Goal: Task Accomplishment & Management: Manage account settings

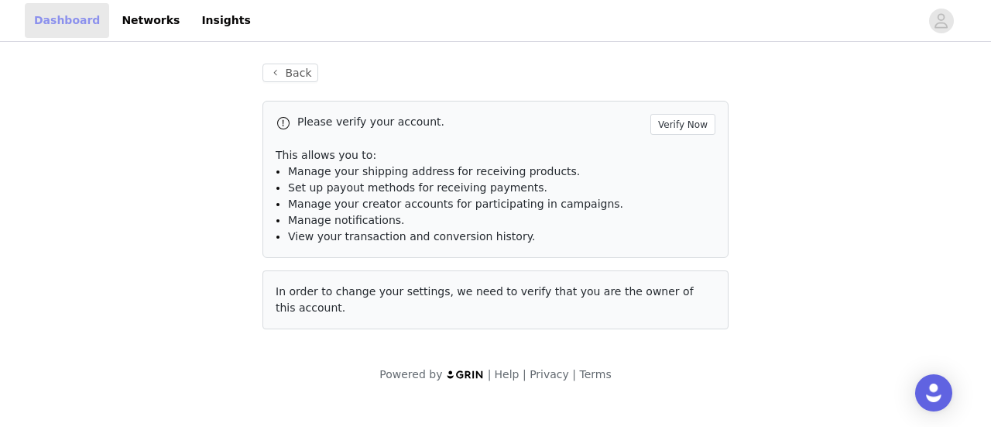
click at [72, 23] on link "Dashboard" at bounding box center [67, 20] width 84 height 35
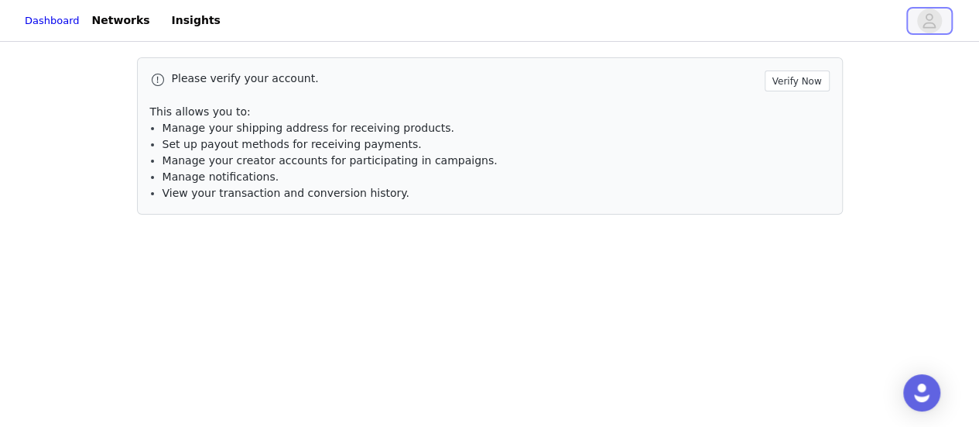
click at [938, 18] on span "button" at bounding box center [929, 21] width 25 height 25
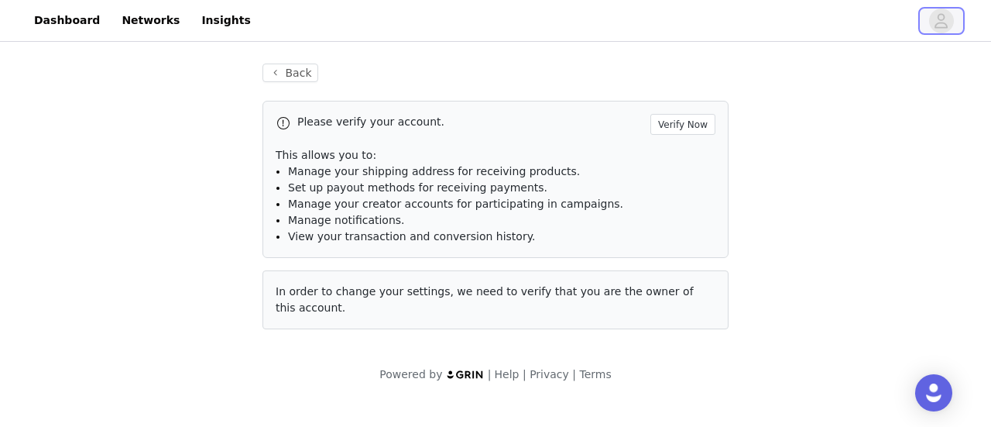
click at [946, 20] on icon "avatar" at bounding box center [941, 21] width 15 height 25
click at [937, 392] on img "Open Intercom Messenger" at bounding box center [934, 392] width 20 height 20
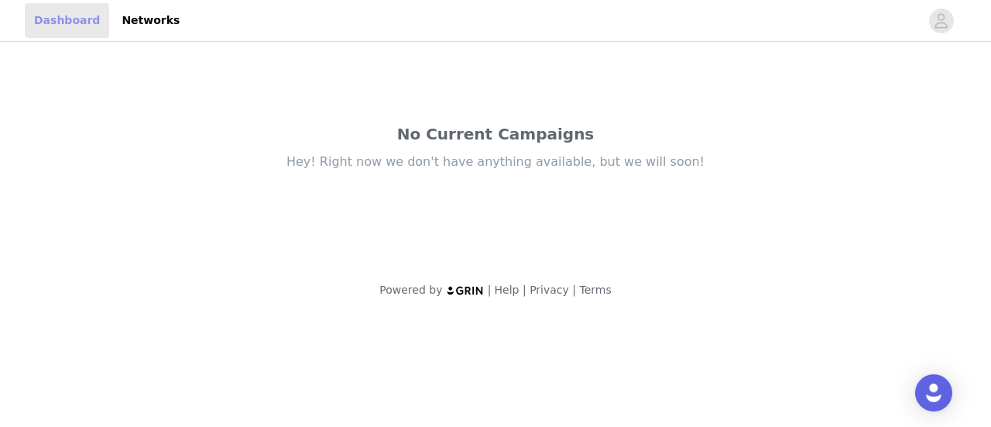
click at [73, 22] on link "Dashboard" at bounding box center [67, 20] width 84 height 35
click at [139, 28] on link "Networks" at bounding box center [150, 20] width 77 height 35
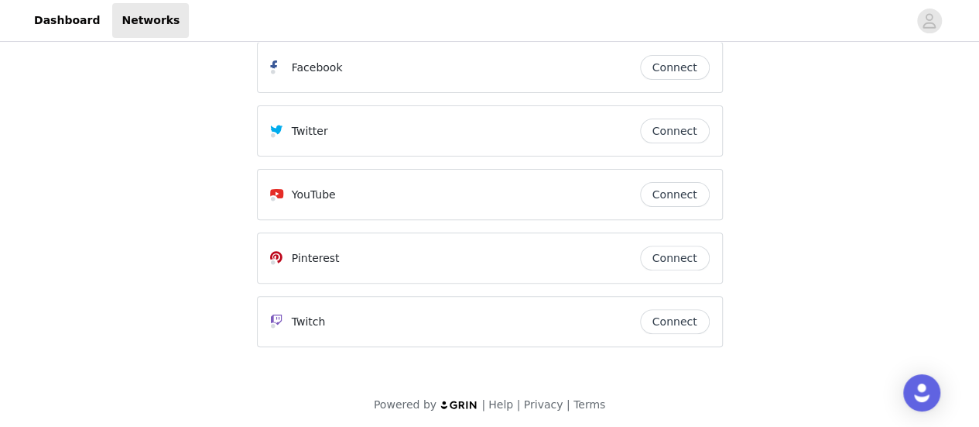
scroll to position [155, 0]
click at [934, 17] on icon "avatar" at bounding box center [929, 21] width 15 height 25
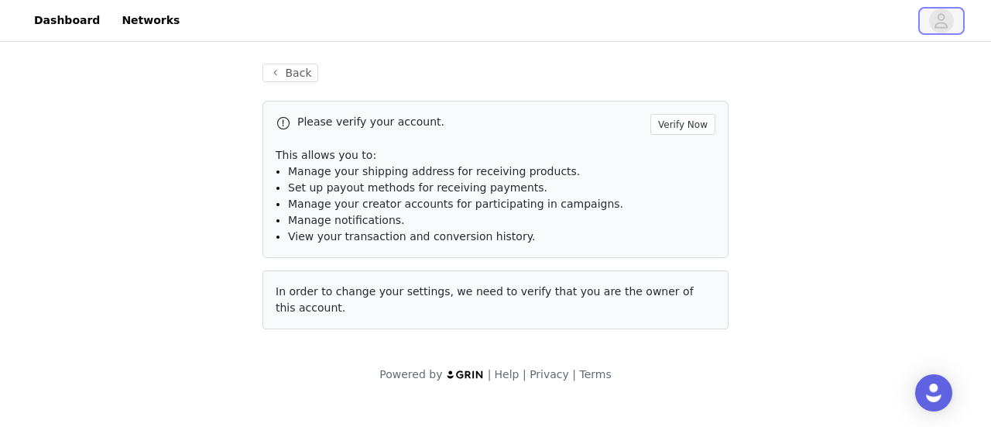
click at [934, 17] on icon "avatar" at bounding box center [941, 21] width 15 height 25
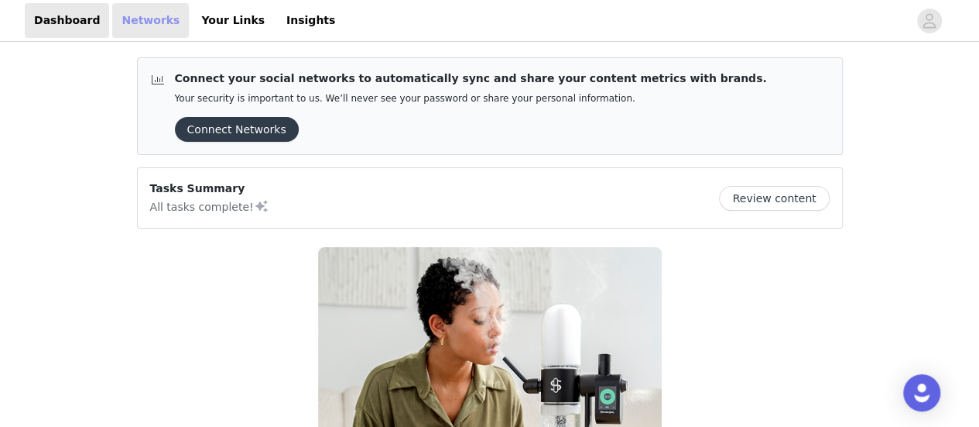
click at [133, 23] on link "Networks" at bounding box center [150, 20] width 77 height 35
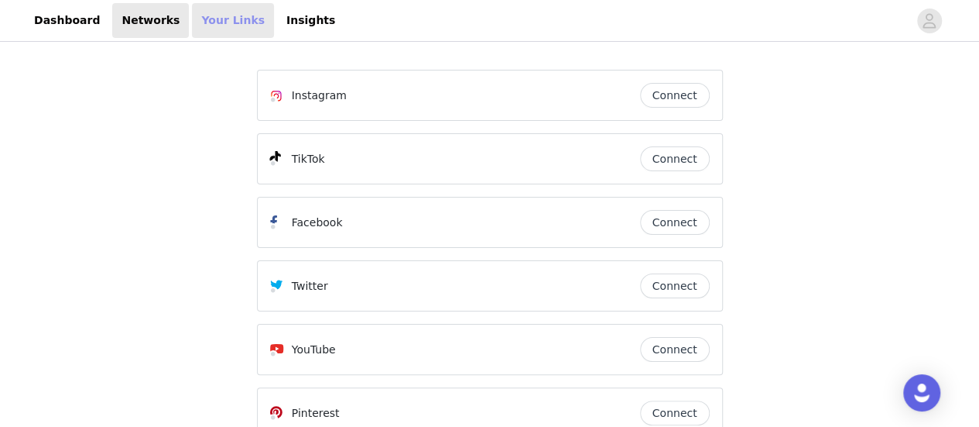
click at [221, 12] on link "Your Links" at bounding box center [233, 20] width 82 height 35
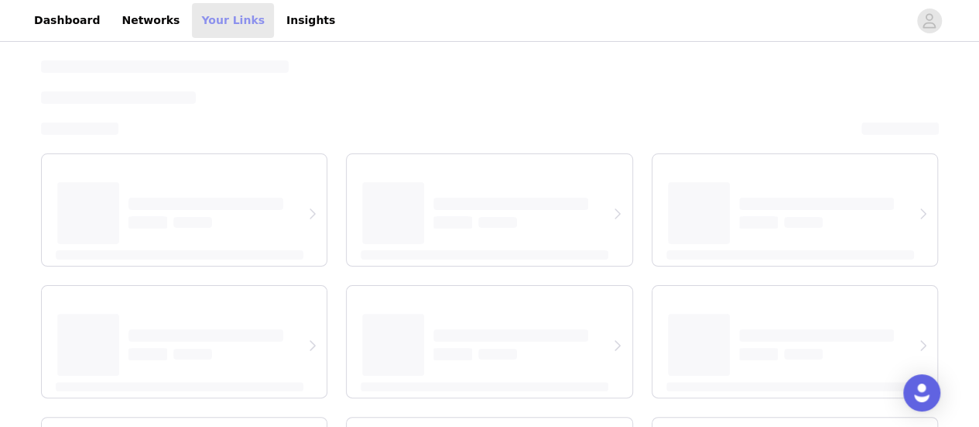
select select "12"
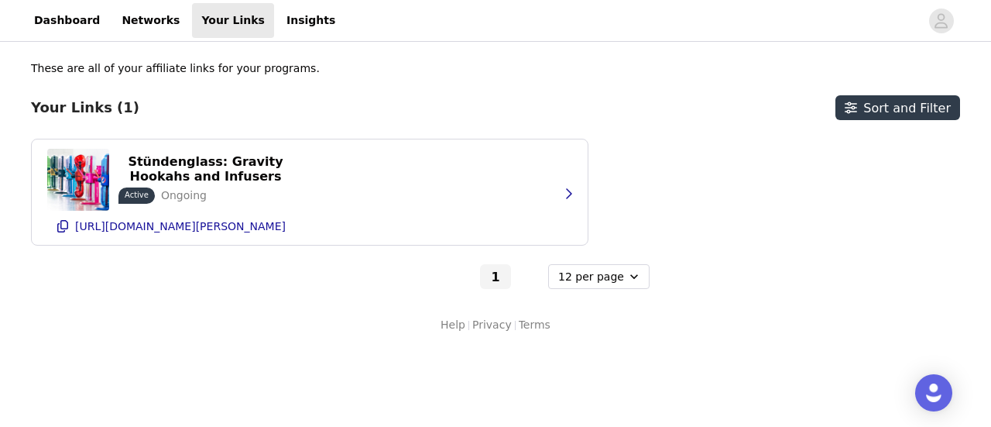
click at [261, 330] on div "These are all of your affiliate links for your programs. Your Links (1) Sort an…" at bounding box center [495, 196] width 991 height 303
click at [320, 332] on div "These are all of your affiliate links for your programs. Your Links (1) Sort an…" at bounding box center [495, 196] width 991 height 303
click at [455, 74] on div "These are all of your affiliate links for your programs." at bounding box center [328, 68] width 595 height 16
click at [371, 86] on div "These are all of your affiliate links for your programs. Your Links (1) Sort an…" at bounding box center [495, 174] width 929 height 228
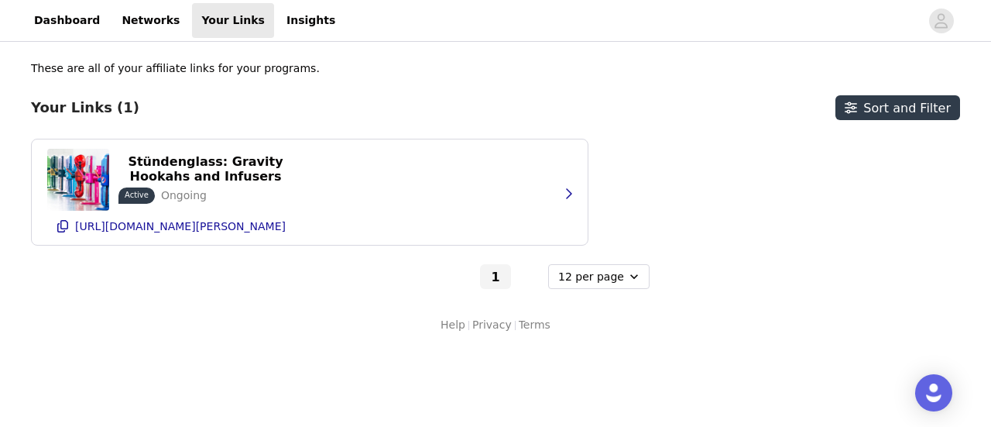
click at [371, 86] on div "These are all of your affiliate links for your programs. Your Links (1) Sort an…" at bounding box center [495, 174] width 929 height 228
click at [220, 64] on p "These are all of your affiliate links for your programs." at bounding box center [175, 68] width 289 height 16
click at [281, 69] on p "These are all of your affiliate links for your programs." at bounding box center [175, 68] width 289 height 16
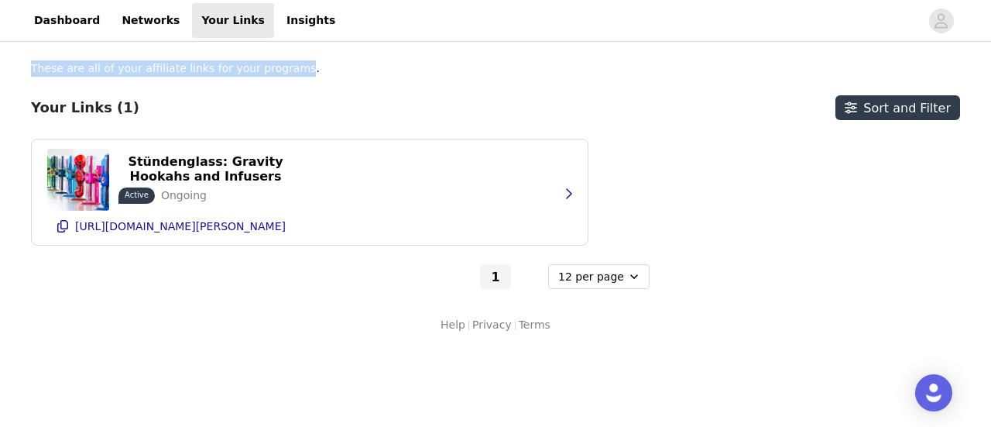
drag, startPoint x: 259, startPoint y: 69, endPoint x: 15, endPoint y: 78, distance: 244.0
click at [15, 74] on div "These are all of your affiliate links for your programs. Your Links (1) Sort an…" at bounding box center [495, 196] width 991 height 303
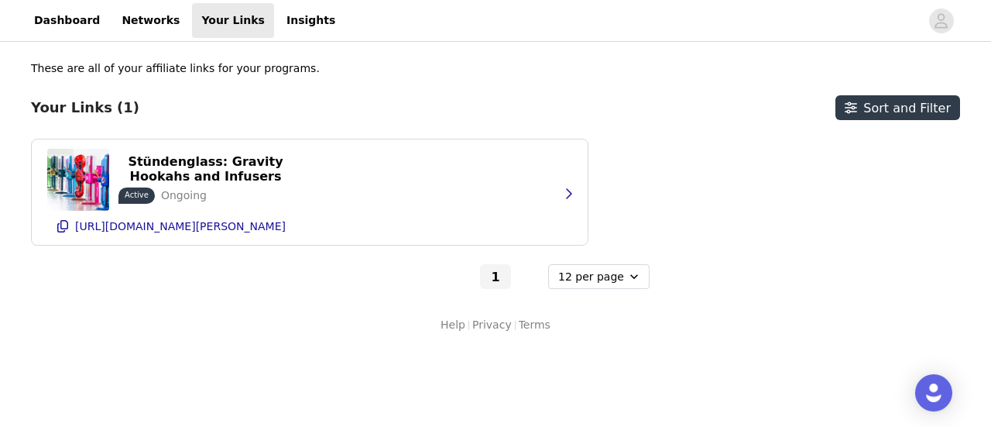
click at [344, 109] on div at bounding box center [487, 107] width 690 height 25
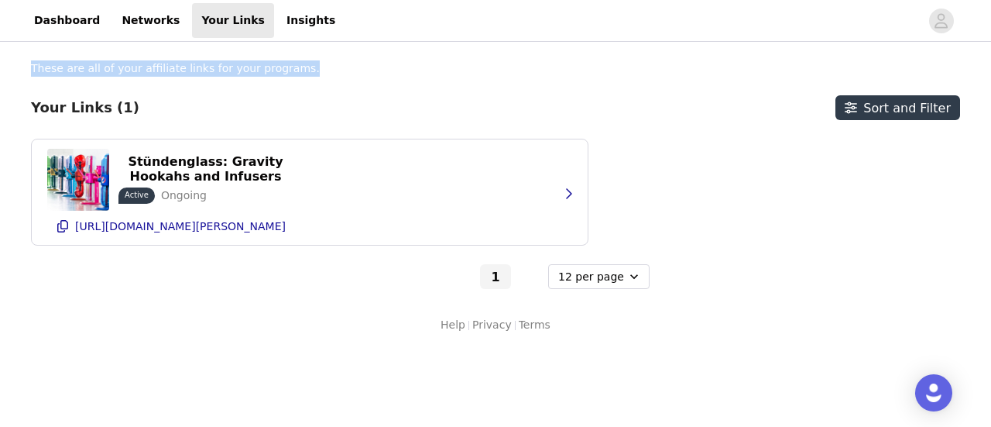
drag, startPoint x: 290, startPoint y: 63, endPoint x: 26, endPoint y: 68, distance: 263.3
click at [26, 68] on div "These are all of your affiliate links for your programs. Your Links (1) Sort an…" at bounding box center [495, 196] width 991 height 303
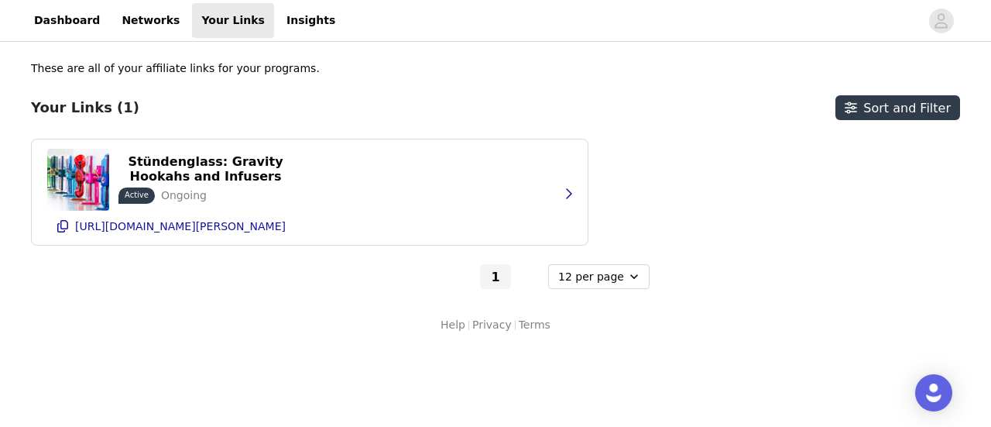
click at [346, 100] on div at bounding box center [487, 107] width 690 height 25
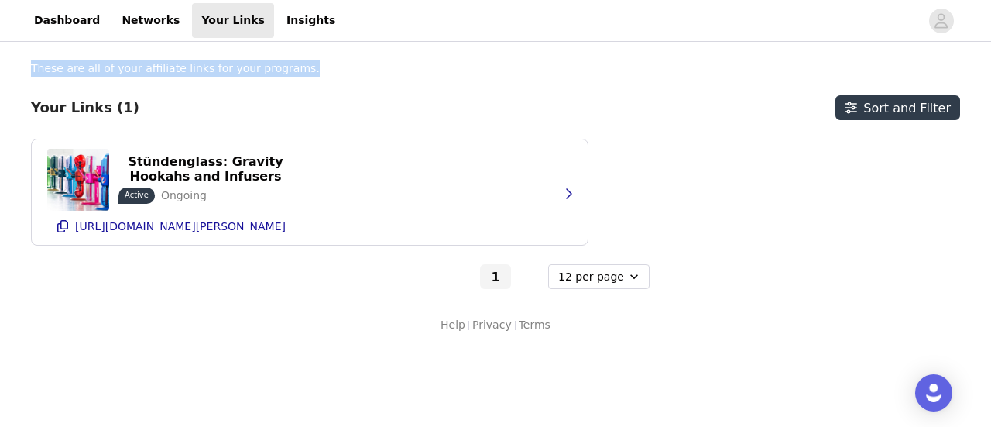
drag, startPoint x: 31, startPoint y: 67, endPoint x: 297, endPoint y: 67, distance: 266.3
click at [297, 67] on div "These are all of your affiliate links for your programs." at bounding box center [328, 68] width 595 height 16
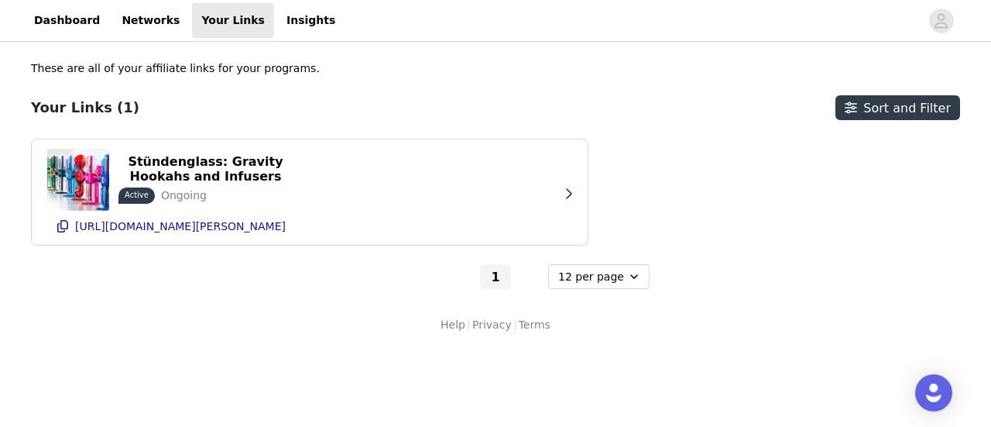
click at [357, 113] on div at bounding box center [487, 107] width 690 height 25
click at [363, 114] on div at bounding box center [487, 107] width 690 height 25
click at [256, 71] on p "These are all of your affiliate links for your programs." at bounding box center [175, 68] width 289 height 16
click at [331, 75] on div "These are all of your affiliate links for your programs." at bounding box center [328, 68] width 595 height 16
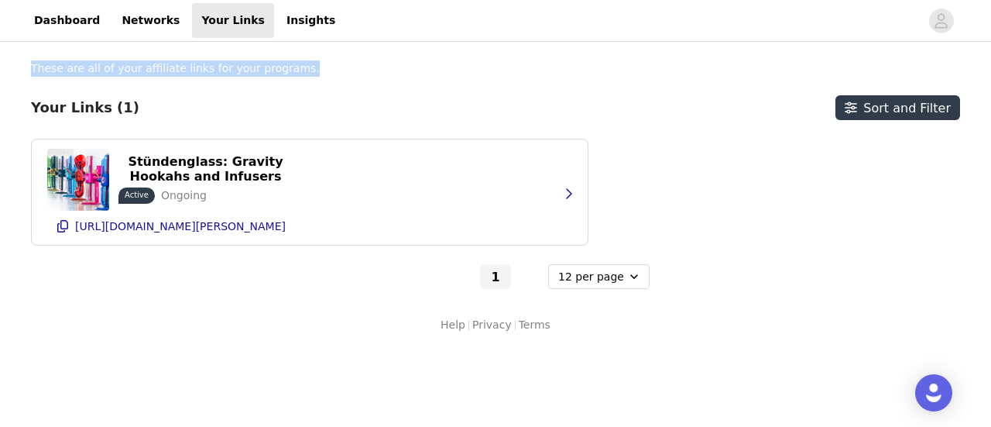
drag, startPoint x: 33, startPoint y: 67, endPoint x: 294, endPoint y: 69, distance: 261.7
click at [294, 69] on div "These are all of your affiliate links for your programs." at bounding box center [328, 68] width 595 height 16
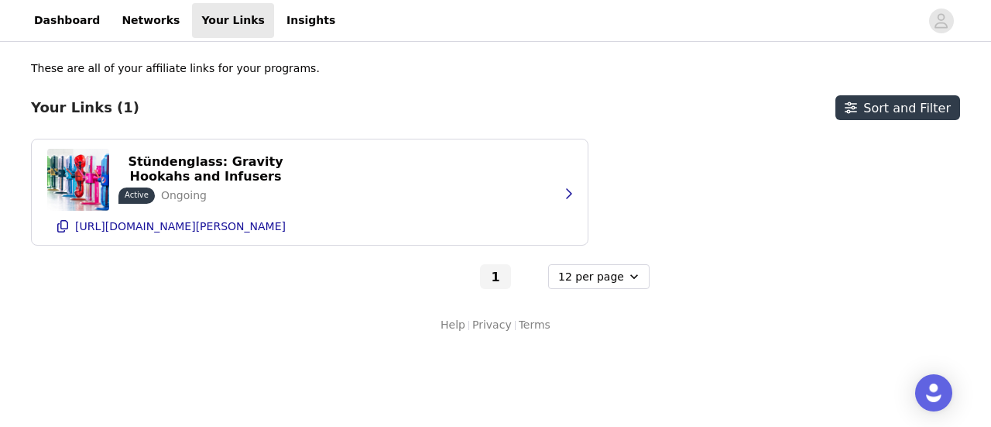
click at [344, 105] on div at bounding box center [487, 107] width 690 height 25
click at [348, 102] on div at bounding box center [487, 107] width 690 height 25
click at [164, 74] on p "These are all of your affiliate links for your programs." at bounding box center [175, 68] width 289 height 16
click at [317, 68] on div "These are all of your affiliate links for your programs." at bounding box center [328, 68] width 595 height 16
click at [235, 66] on p "These are all of your affiliate links for your programs." at bounding box center [175, 68] width 289 height 16
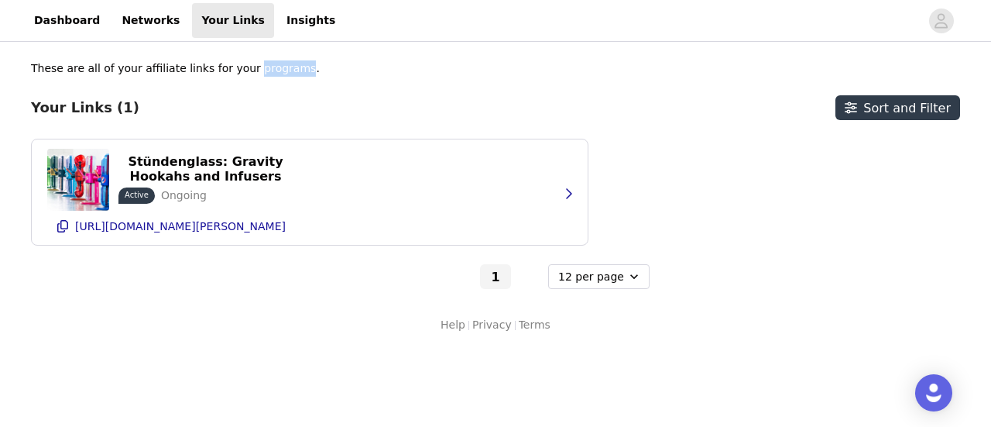
click at [235, 66] on p "These are all of your affiliate links for your programs." at bounding box center [175, 68] width 289 height 16
click at [302, 82] on div "These are all of your affiliate links for your programs. Your Links (1) Sort an…" at bounding box center [495, 174] width 929 height 228
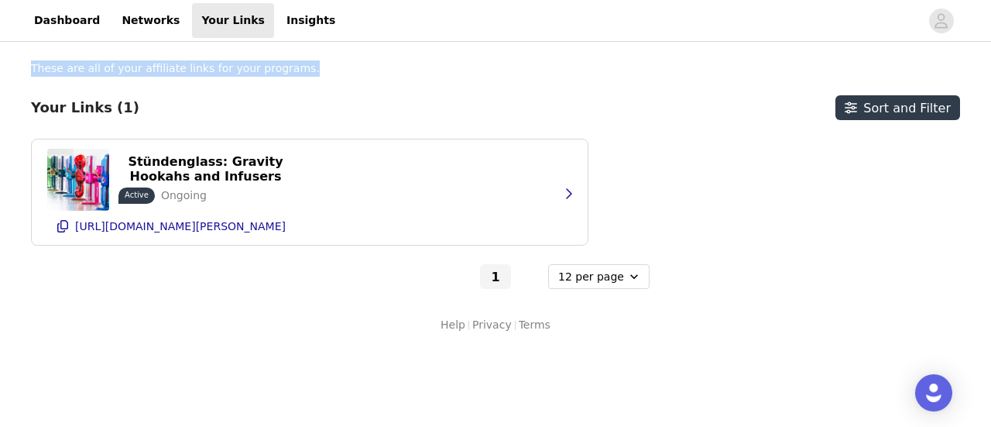
drag, startPoint x: 29, startPoint y: 70, endPoint x: 299, endPoint y: 68, distance: 269.4
click at [297, 68] on div "These are all of your affiliate links for your programs. Your Links (1) Sort an…" at bounding box center [495, 196] width 991 height 303
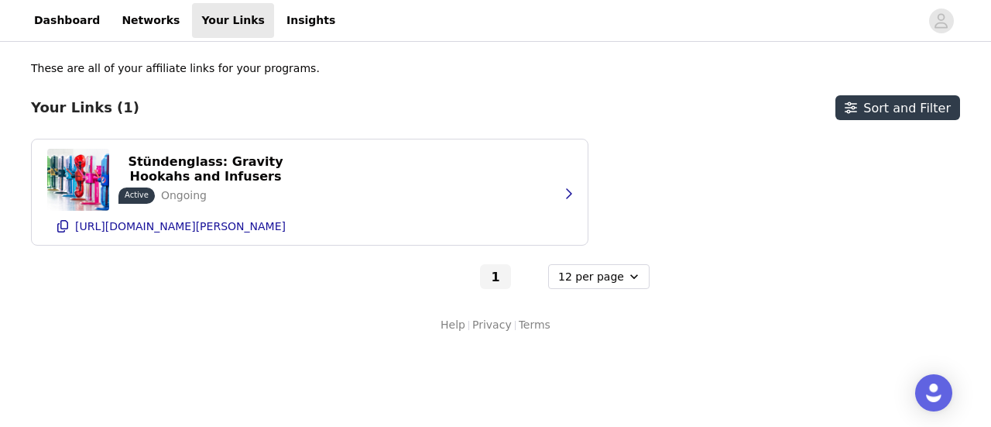
click at [320, 87] on div "These are all of your affiliate links for your programs. Your Links (1) Sort an…" at bounding box center [495, 174] width 929 height 228
click at [265, 74] on p "These are all of your affiliate links for your programs." at bounding box center [175, 68] width 289 height 16
click at [293, 76] on div "These are all of your affiliate links for your programs." at bounding box center [328, 68] width 595 height 16
click at [262, 72] on p "These are all of your affiliate links for your programs." at bounding box center [175, 68] width 289 height 16
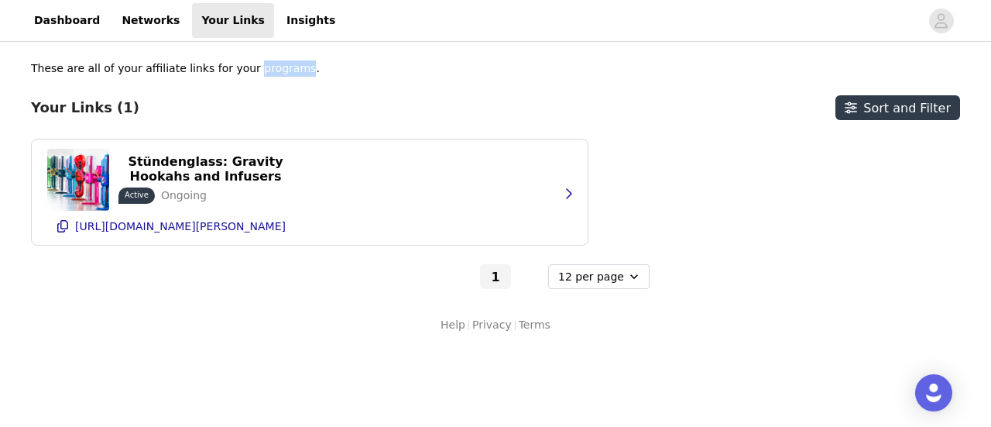
click at [262, 72] on p "These are all of your affiliate links for your programs." at bounding box center [175, 68] width 289 height 16
click at [334, 80] on div "These are all of your affiliate links for your programs. Your Links (1) Sort an…" at bounding box center [495, 174] width 929 height 228
click at [226, 72] on p "These are all of your affiliate links for your programs." at bounding box center [175, 68] width 289 height 16
click at [226, 71] on p "These are all of your affiliate links for your programs." at bounding box center [175, 68] width 289 height 16
click at [252, 73] on p "These are all of your affiliate links for your programs." at bounding box center [175, 68] width 289 height 16
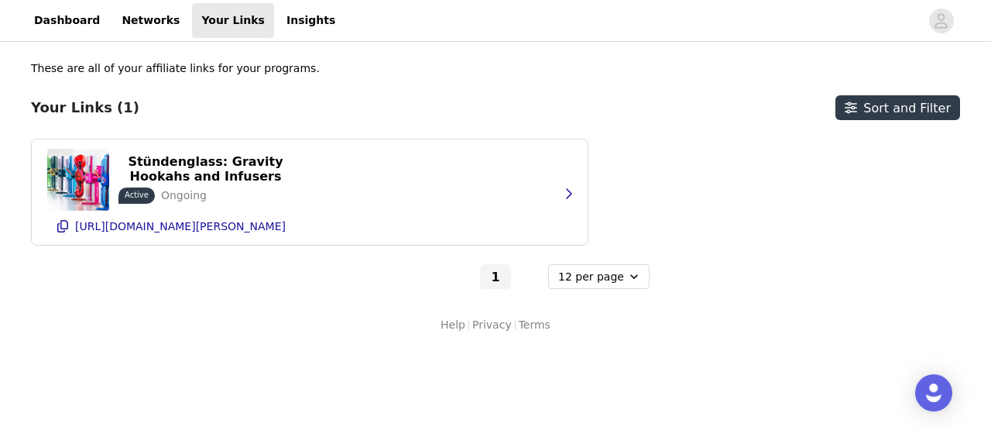
click at [255, 70] on p "These are all of your affiliate links for your programs." at bounding box center [175, 68] width 289 height 16
click at [392, 77] on div "These are all of your affiliate links for your programs. Your Links (1) Sort an…" at bounding box center [495, 174] width 929 height 228
click at [224, 72] on p "These are all of your affiliate links for your programs." at bounding box center [175, 68] width 289 height 16
drag, startPoint x: 224, startPoint y: 70, endPoint x: 232, endPoint y: 69, distance: 7.9
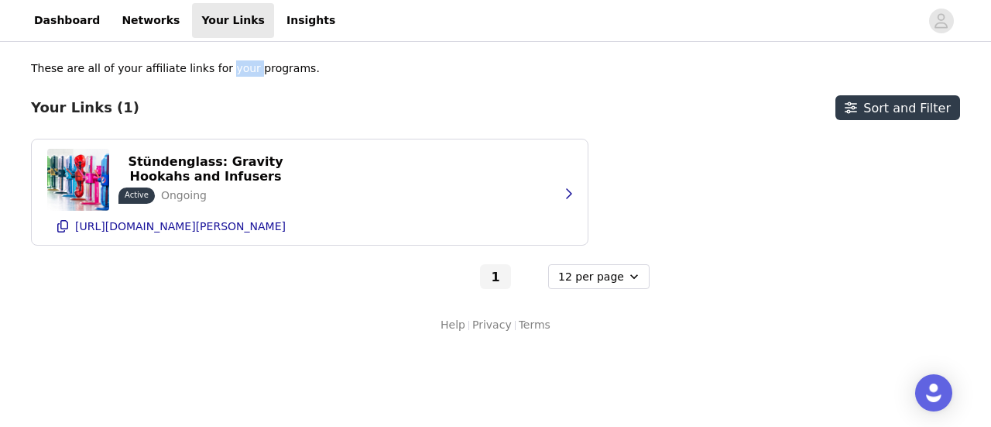
click at [226, 70] on p "These are all of your affiliate links for your programs." at bounding box center [175, 68] width 289 height 16
click at [242, 67] on p "These are all of your affiliate links for your programs." at bounding box center [175, 68] width 289 height 16
click at [243, 67] on p "These are all of your affiliate links for your programs." at bounding box center [175, 68] width 289 height 16
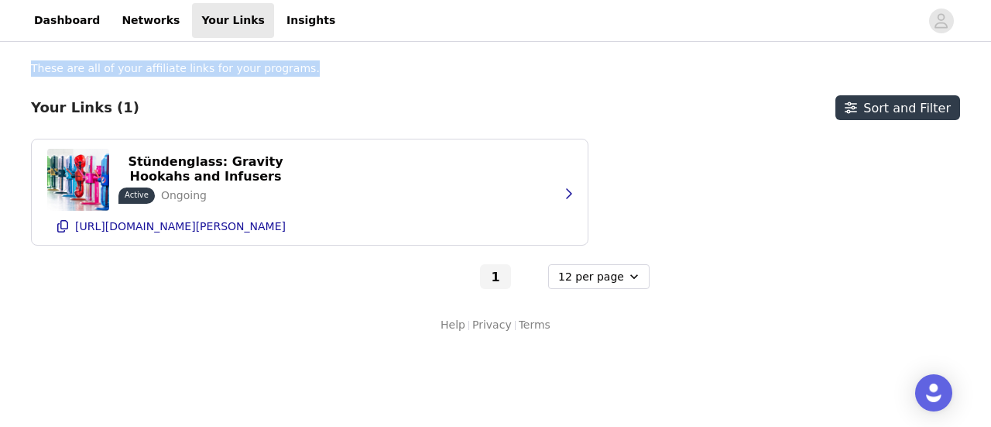
click at [243, 67] on p "These are all of your affiliate links for your programs." at bounding box center [175, 68] width 289 height 16
click at [331, 77] on div "These are all of your affiliate links for your programs. Your Links (1) Sort an…" at bounding box center [495, 174] width 929 height 228
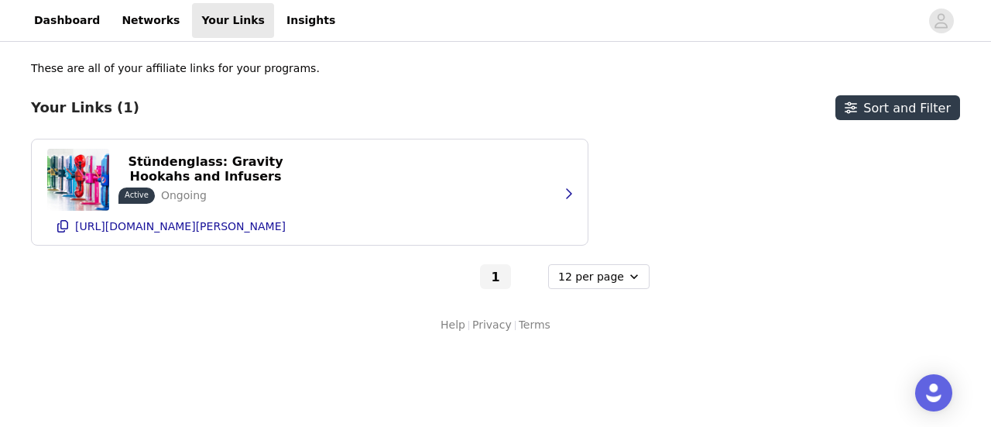
click at [288, 74] on div "These are all of your affiliate links for your programs." at bounding box center [328, 68] width 595 height 16
click at [286, 74] on div "These are all of your affiliate links for your programs." at bounding box center [328, 68] width 595 height 16
click at [277, 70] on p "These are all of your affiliate links for your programs." at bounding box center [175, 68] width 289 height 16
click at [278, 70] on p "These are all of your affiliate links for your programs." at bounding box center [175, 68] width 289 height 16
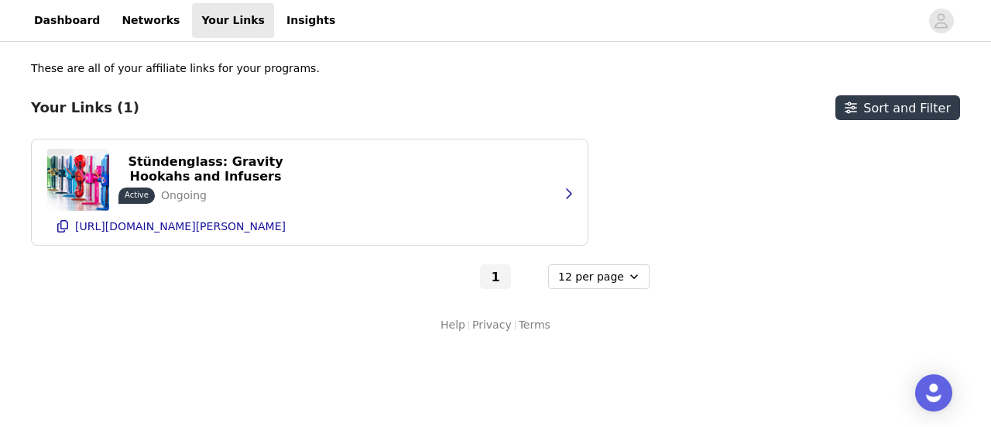
click at [238, 70] on p "These are all of your affiliate links for your programs." at bounding box center [175, 68] width 289 height 16
click at [279, 74] on p "These are all of your affiliate links for your programs." at bounding box center [175, 68] width 289 height 16
drag, startPoint x: 286, startPoint y: 73, endPoint x: 242, endPoint y: 77, distance: 44.4
click at [238, 74] on div "These are all of your affiliate links for your programs." at bounding box center [328, 68] width 595 height 16
click at [327, 89] on div "These are all of your affiliate links for your programs. Your Links (1) Sort an…" at bounding box center [495, 174] width 929 height 228
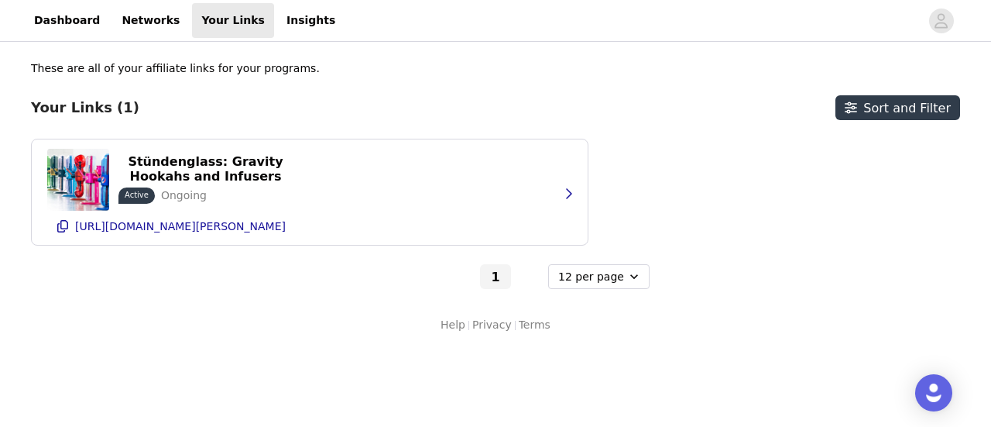
click at [238, 70] on p "These are all of your affiliate links for your programs." at bounding box center [175, 68] width 289 height 16
click at [300, 80] on div "These are all of your affiliate links for your programs. Your Links (1) Sort an…" at bounding box center [495, 174] width 929 height 228
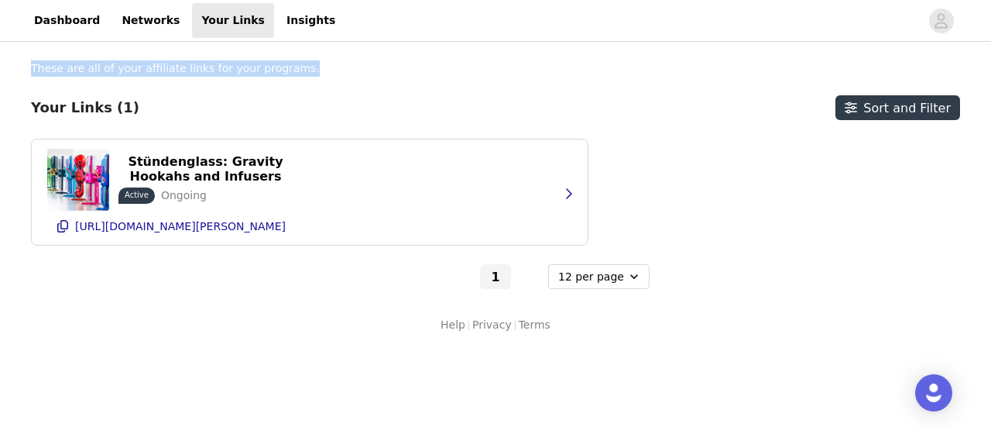
drag, startPoint x: 31, startPoint y: 67, endPoint x: 300, endPoint y: 60, distance: 269.5
click at [300, 60] on div "These are all of your affiliate links for your programs." at bounding box center [328, 68] width 595 height 16
click at [303, 69] on div "These are all of your affiliate links for your programs." at bounding box center [328, 68] width 595 height 16
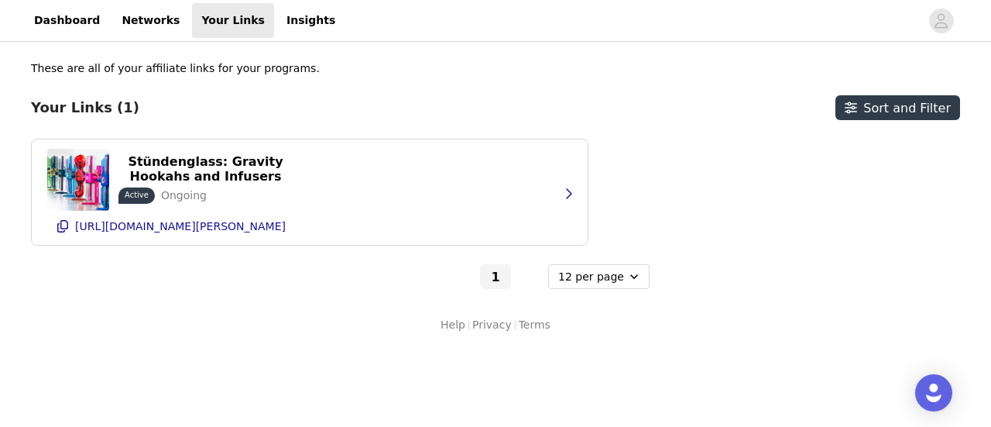
click at [262, 70] on p "These are all of your affiliate links for your programs." at bounding box center [175, 68] width 289 height 16
click at [334, 70] on div "These are all of your affiliate links for your programs." at bounding box center [328, 68] width 595 height 16
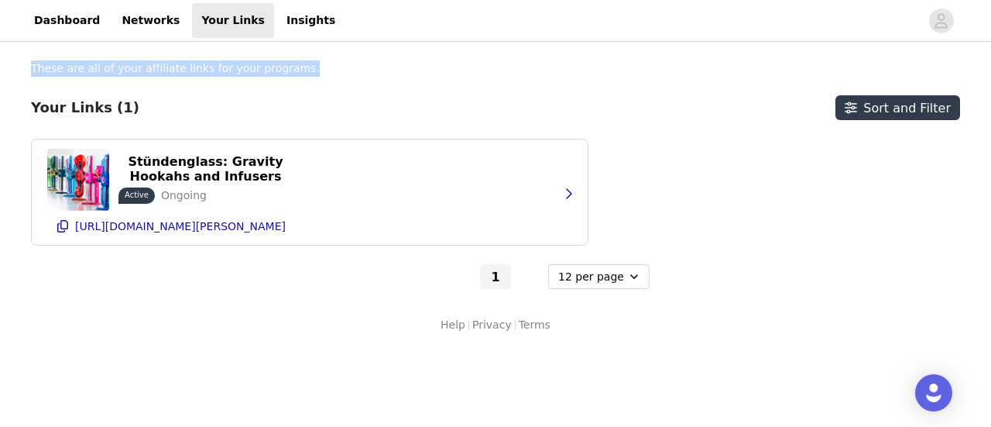
drag, startPoint x: 31, startPoint y: 69, endPoint x: 311, endPoint y: 68, distance: 280.2
click at [311, 68] on div "These are all of your affiliate links for your programs." at bounding box center [328, 68] width 595 height 16
click at [302, 70] on div "These are all of your affiliate links for your programs." at bounding box center [328, 68] width 595 height 16
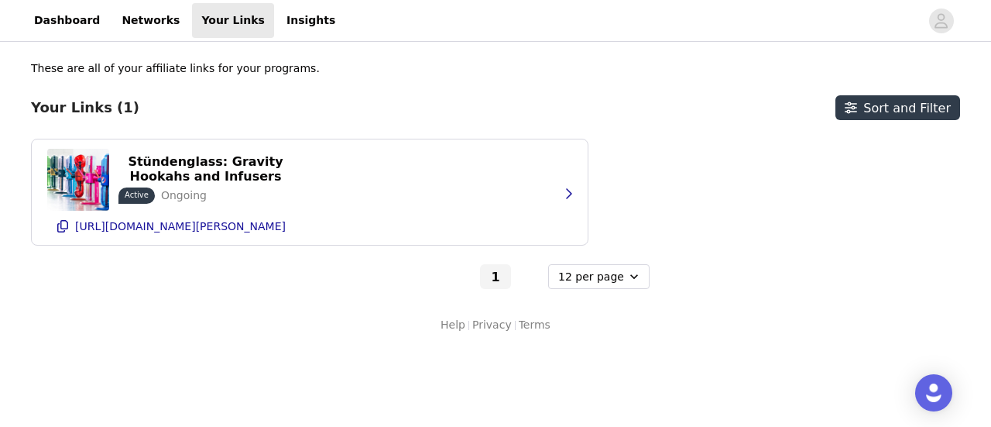
click at [160, 70] on p "These are all of your affiliate links for your programs." at bounding box center [175, 68] width 289 height 16
click at [159, 70] on p "These are all of your affiliate links for your programs." at bounding box center [175, 68] width 289 height 16
click at [266, 66] on p "These are all of your affiliate links for your programs." at bounding box center [175, 68] width 289 height 16
click at [259, 71] on p "These are all of your affiliate links for your programs." at bounding box center [175, 68] width 289 height 16
click at [249, 71] on p "These are all of your affiliate links for your programs." at bounding box center [175, 68] width 289 height 16
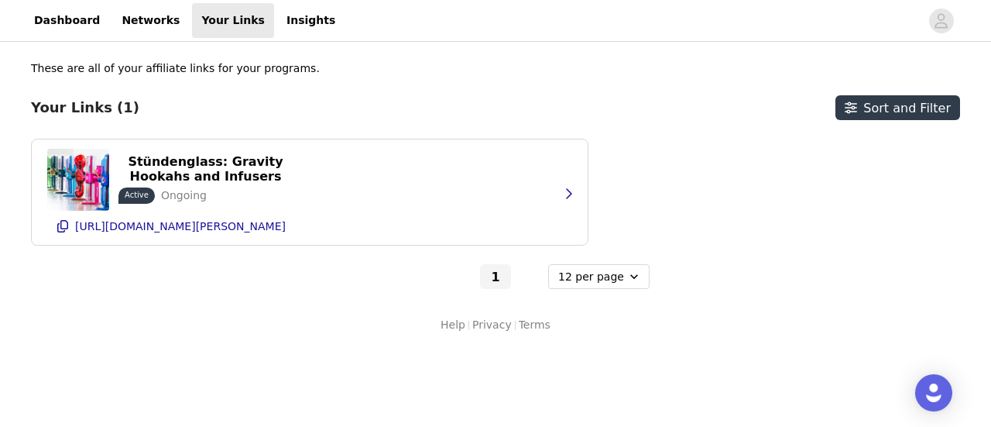
click at [201, 70] on p "These are all of your affiliate links for your programs." at bounding box center [175, 68] width 289 height 16
click at [231, 70] on p "These are all of your affiliate links for your programs." at bounding box center [175, 68] width 289 height 16
click at [232, 70] on p "These are all of your affiliate links for your programs." at bounding box center [175, 68] width 289 height 16
click at [240, 70] on p "These are all of your affiliate links for your programs." at bounding box center [175, 68] width 289 height 16
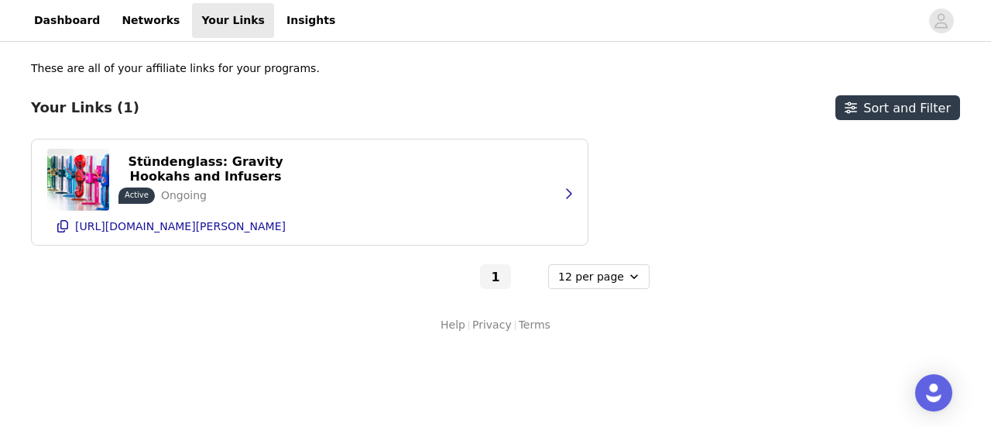
click at [334, 64] on div "These are all of your affiliate links for your programs." at bounding box center [328, 68] width 595 height 16
click at [265, 71] on p "These are all of your affiliate links for your programs." at bounding box center [175, 68] width 289 height 16
click at [339, 71] on div "These are all of your affiliate links for your programs." at bounding box center [328, 68] width 595 height 16
click at [267, 71] on p "These are all of your affiliate links for your programs." at bounding box center [175, 68] width 289 height 16
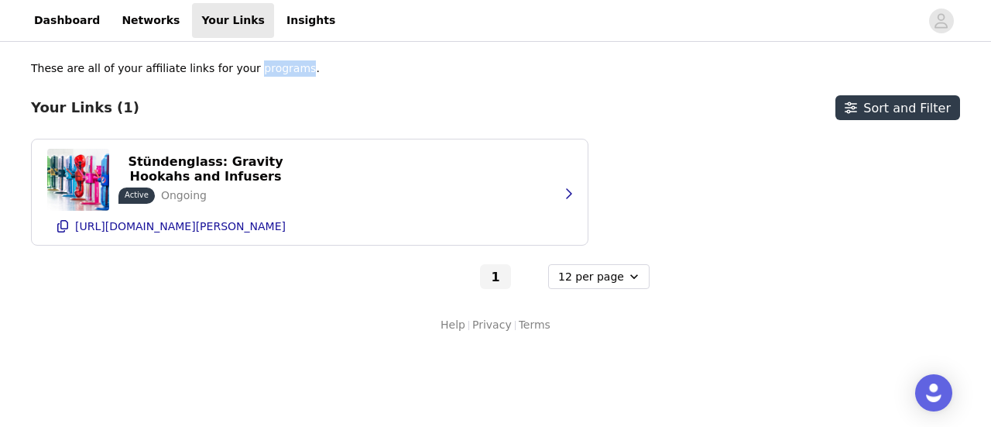
click at [267, 71] on p "These are all of your affiliate links for your programs." at bounding box center [175, 68] width 289 height 16
click at [297, 70] on div "These are all of your affiliate links for your programs." at bounding box center [328, 68] width 595 height 16
click at [237, 67] on p "These are all of your affiliate links for your programs." at bounding box center [175, 68] width 289 height 16
click at [304, 74] on div "These are all of your affiliate links for your programs." at bounding box center [328, 68] width 595 height 16
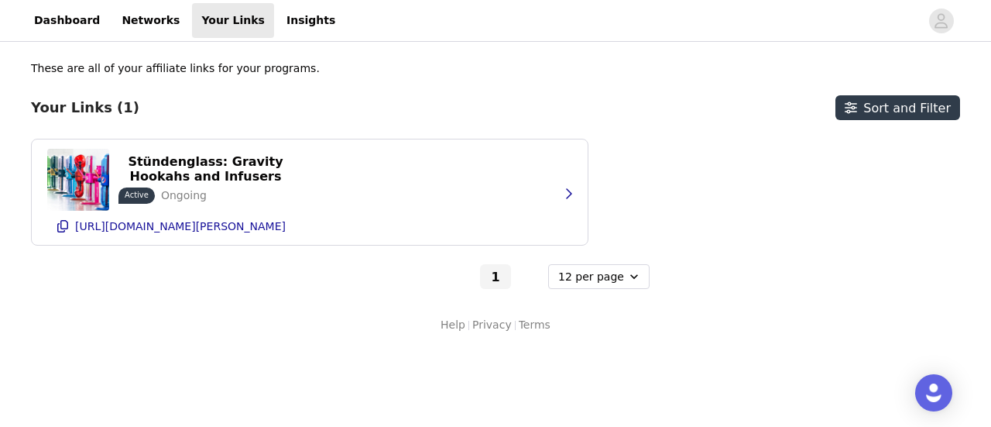
click at [304, 72] on div "These are all of your affiliate links for your programs." at bounding box center [328, 68] width 595 height 16
click at [271, 67] on p "These are all of your affiliate links for your programs." at bounding box center [175, 68] width 289 height 16
click at [317, 80] on div "These are all of your affiliate links for your programs. Your Links (1) Sort an…" at bounding box center [495, 174] width 929 height 228
click at [232, 64] on p "These are all of your affiliate links for your programs." at bounding box center [175, 68] width 289 height 16
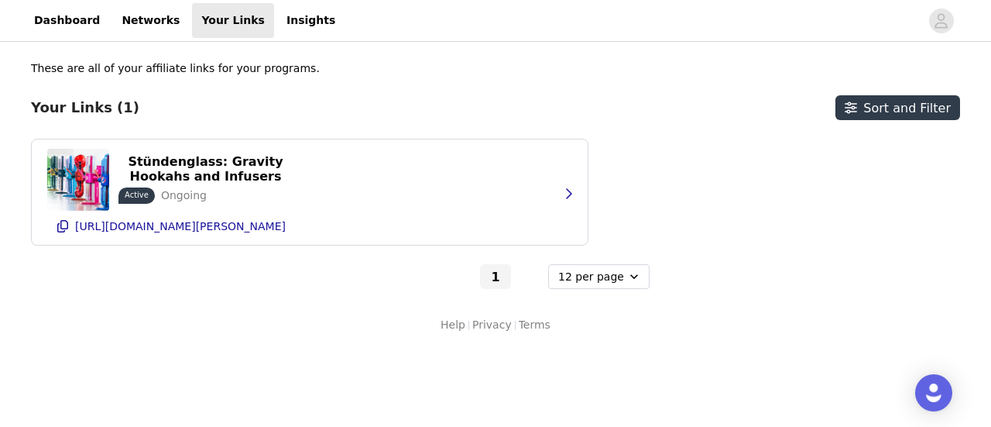
click at [240, 69] on p "These are all of your affiliate links for your programs." at bounding box center [175, 68] width 289 height 16
click at [191, 69] on p "These are all of your affiliate links for your programs." at bounding box center [175, 68] width 289 height 16
click at [157, 66] on p "These are all of your affiliate links for your programs." at bounding box center [175, 68] width 289 height 16
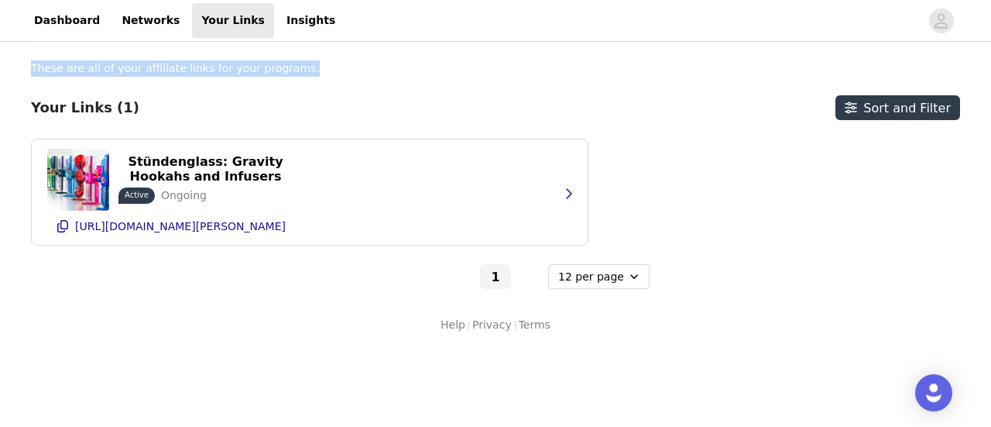
click at [157, 66] on p "These are all of your affiliate links for your programs." at bounding box center [175, 68] width 289 height 16
click at [306, 74] on div "These are all of your affiliate links for your programs." at bounding box center [328, 68] width 595 height 16
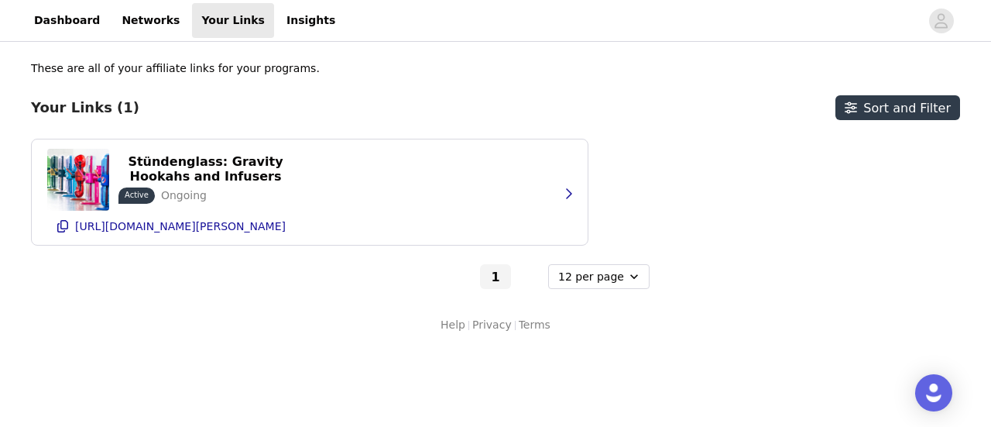
click at [306, 74] on div "These are all of your affiliate links for your programs." at bounding box center [328, 68] width 595 height 16
click at [238, 70] on p "These are all of your affiliate links for your programs." at bounding box center [175, 68] width 289 height 16
click at [237, 70] on p "These are all of your affiliate links for your programs." at bounding box center [175, 68] width 289 height 16
click at [314, 67] on div "These are all of your affiliate links for your programs." at bounding box center [328, 68] width 595 height 16
click at [228, 70] on p "These are all of your affiliate links for your programs." at bounding box center [175, 68] width 289 height 16
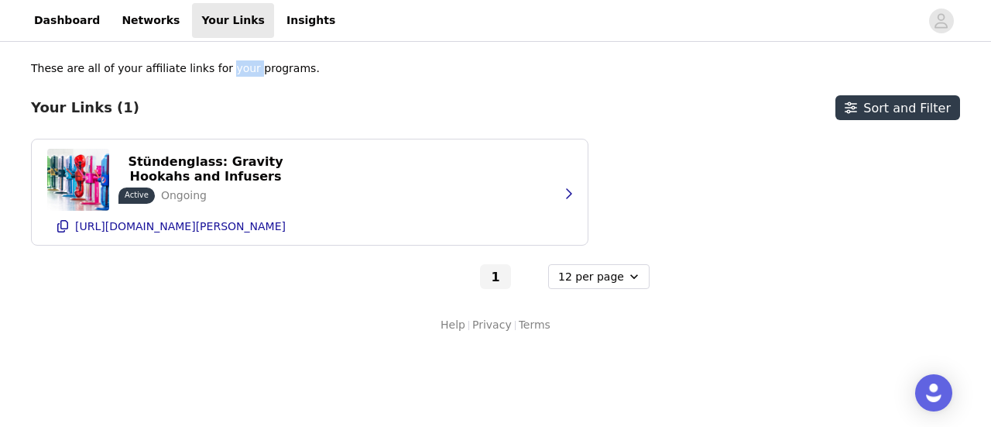
click at [228, 70] on p "These are all of your affiliate links for your programs." at bounding box center [175, 68] width 289 height 16
click at [269, 72] on p "These are all of your affiliate links for your programs." at bounding box center [175, 68] width 289 height 16
click at [340, 72] on div "These are all of your affiliate links for your programs." at bounding box center [328, 68] width 595 height 16
click at [253, 72] on p "These are all of your affiliate links for your programs." at bounding box center [175, 68] width 289 height 16
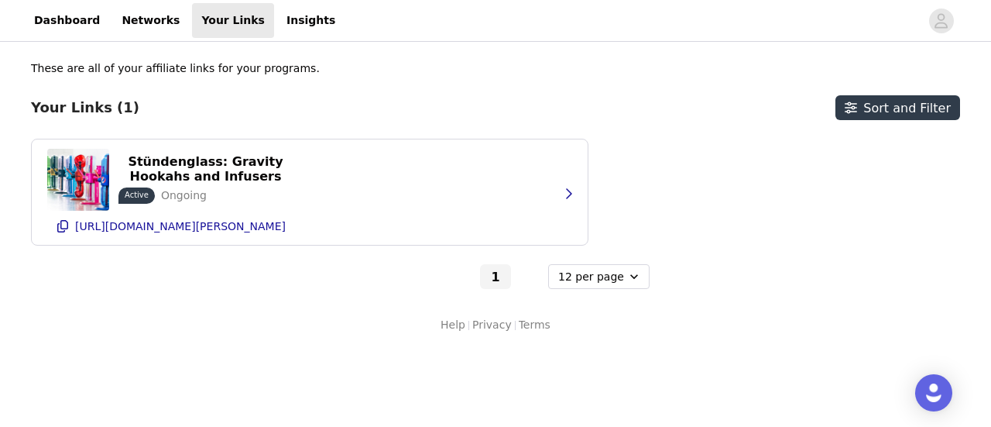
click at [252, 72] on p "These are all of your affiliate links for your programs." at bounding box center [175, 68] width 289 height 16
click at [347, 88] on div "These are all of your affiliate links for your programs. Your Links (1) Sort an…" at bounding box center [495, 174] width 929 height 228
click at [316, 77] on div "These are all of your affiliate links for your programs. Your Links (1) Sort an…" at bounding box center [495, 174] width 929 height 228
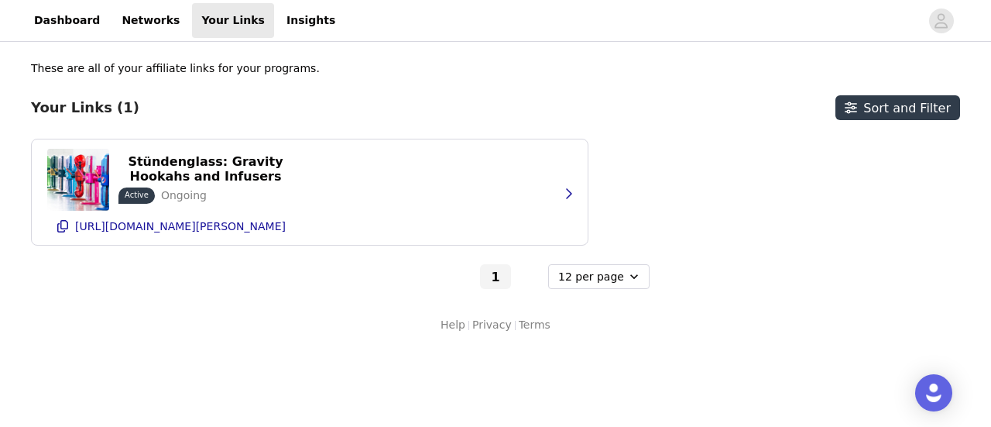
click at [316, 77] on div "These are all of your affiliate links for your programs. Your Links (1) Sort an…" at bounding box center [495, 174] width 929 height 228
click at [262, 65] on p "These are all of your affiliate links for your programs." at bounding box center [175, 68] width 289 height 16
click at [309, 78] on div "These are all of your affiliate links for your programs. Your Links (1) Sort an…" at bounding box center [495, 174] width 929 height 228
drag, startPoint x: 283, startPoint y: 72, endPoint x: 248, endPoint y: 70, distance: 35.6
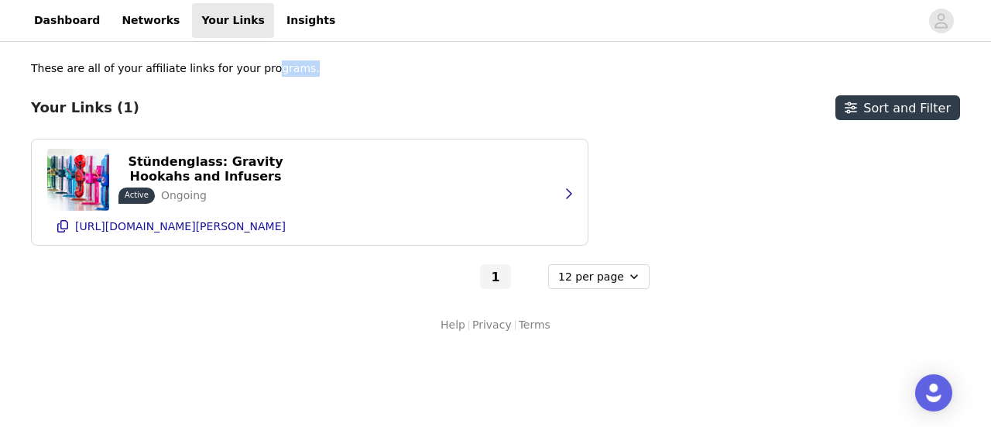
click at [248, 70] on div "These are all of your affiliate links for your programs." at bounding box center [328, 68] width 595 height 16
click at [324, 75] on div "These are all of your affiliate links for your programs." at bounding box center [328, 68] width 595 height 16
click at [253, 71] on p "These are all of your affiliate links for your programs." at bounding box center [175, 68] width 289 height 16
click at [368, 77] on div "These are all of your affiliate links for your programs. Your Links (1) Sort an…" at bounding box center [495, 174] width 929 height 228
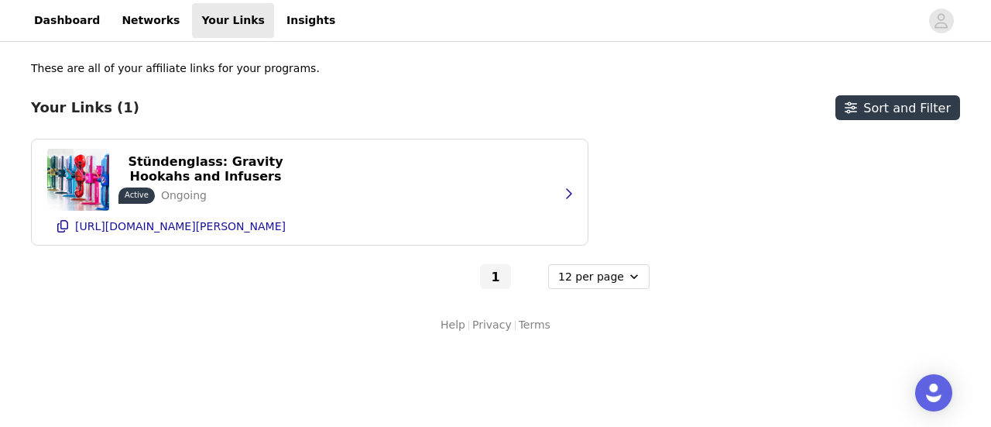
click at [201, 74] on p "These are all of your affiliate links for your programs." at bounding box center [175, 68] width 289 height 16
click at [255, 67] on p "These are all of your affiliate links for your programs." at bounding box center [175, 68] width 289 height 16
click at [294, 71] on div "These are all of your affiliate links for your programs." at bounding box center [328, 68] width 595 height 16
drag, startPoint x: 288, startPoint y: 69, endPoint x: 194, endPoint y: 74, distance: 94.6
click at [194, 74] on div "These are all of your affiliate links for your programs." at bounding box center [328, 68] width 595 height 16
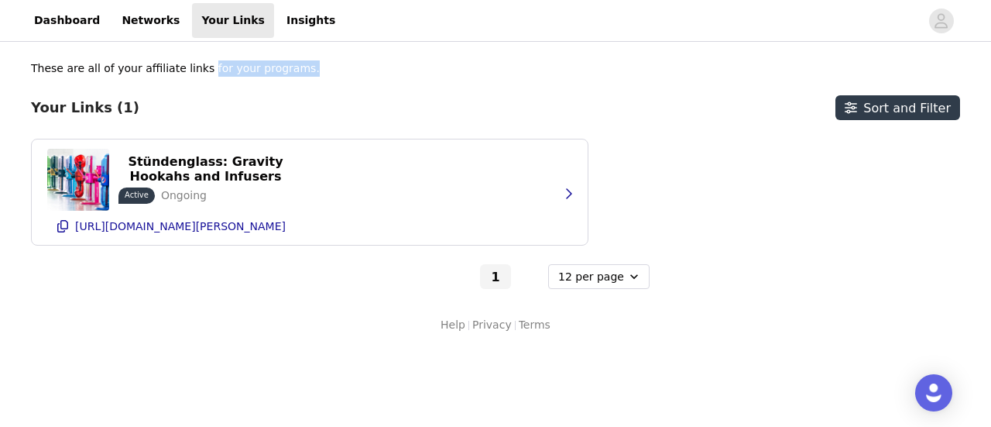
click at [324, 74] on div "These are all of your affiliate links for your programs." at bounding box center [328, 68] width 595 height 16
click at [273, 74] on p "These are all of your affiliate links for your programs." at bounding box center [175, 68] width 289 height 16
click at [295, 71] on div "These are all of your affiliate links for your programs." at bounding box center [328, 68] width 595 height 16
click at [279, 71] on p "These are all of your affiliate links for your programs." at bounding box center [175, 68] width 289 height 16
click at [255, 72] on p "These are all of your affiliate links for your programs." at bounding box center [175, 68] width 289 height 16
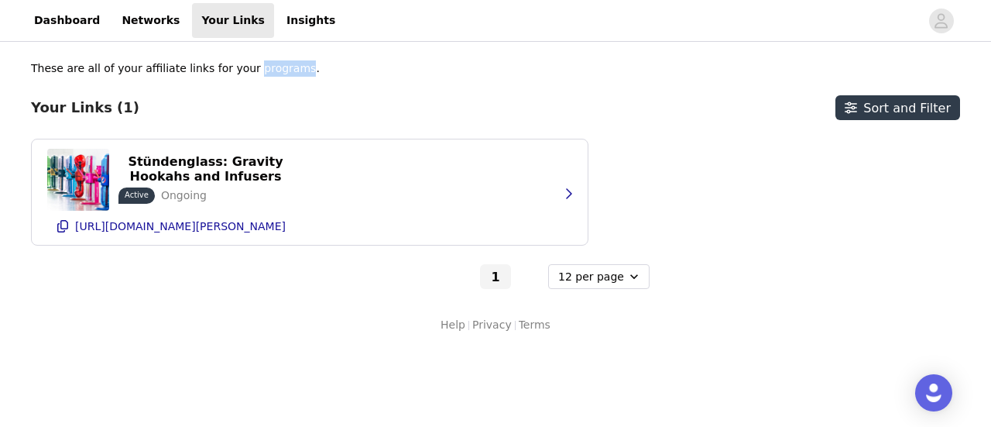
click at [255, 72] on p "These are all of your affiliate links for your programs." at bounding box center [175, 68] width 289 height 16
click at [320, 77] on div "These are all of your affiliate links for your programs. Your Links (1) Sort an…" at bounding box center [495, 174] width 929 height 228
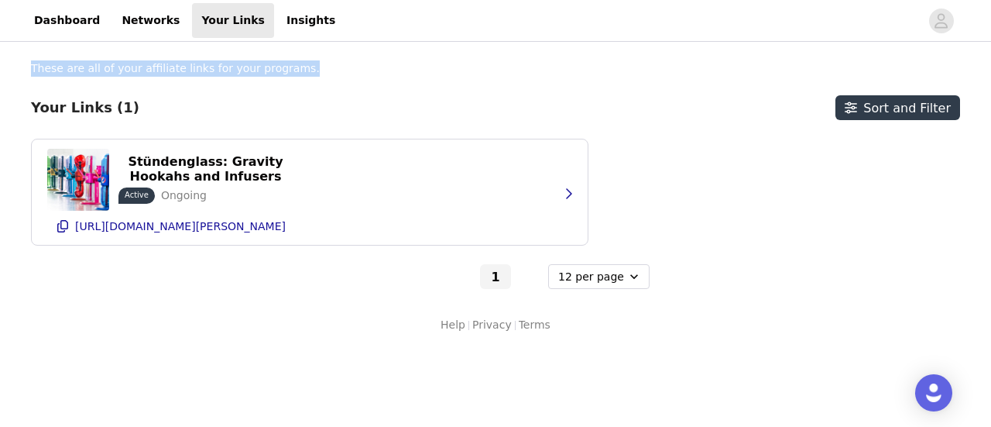
drag, startPoint x: 28, startPoint y: 67, endPoint x: 290, endPoint y: 60, distance: 261.8
click at [290, 60] on div "These are all of your affiliate links for your programs. Your Links (1) Sort an…" at bounding box center [495, 196] width 991 height 303
click at [306, 72] on div "These are all of your affiliate links for your programs." at bounding box center [328, 68] width 595 height 16
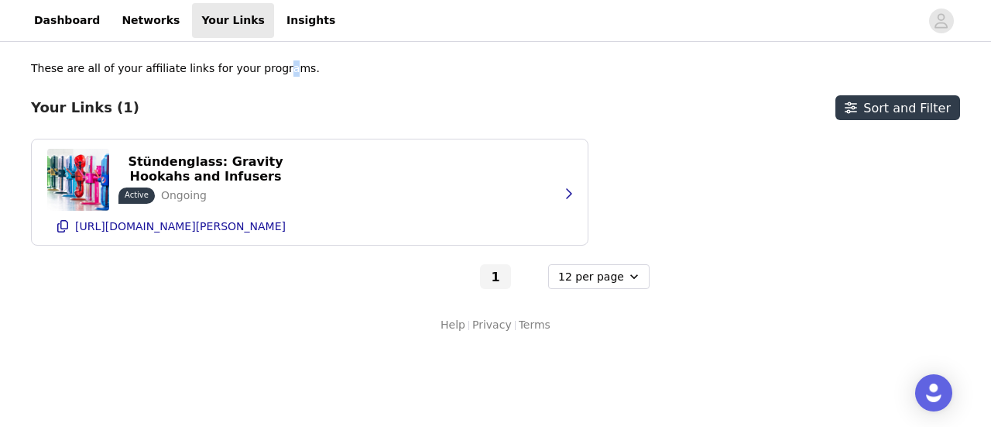
click at [262, 67] on p "These are all of your affiliate links for your programs." at bounding box center [175, 68] width 289 height 16
click at [233, 70] on p "These are all of your affiliate links for your programs." at bounding box center [175, 68] width 289 height 16
click at [232, 70] on p "These are all of your affiliate links for your programs." at bounding box center [175, 68] width 289 height 16
click at [325, 71] on div "These are all of your affiliate links for your programs." at bounding box center [328, 68] width 595 height 16
